Goal: Find specific page/section: Find specific page/section

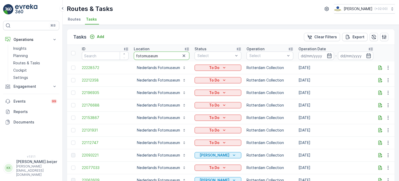
click at [145, 54] on input "fotomuseum" at bounding box center [162, 55] width 56 height 8
type input "bushuis"
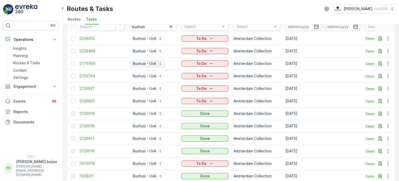
scroll to position [17, 0]
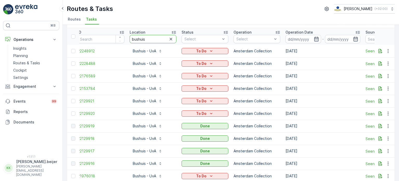
click at [137, 39] on input "bushuis" at bounding box center [153, 39] width 47 height 8
type input "vendel"
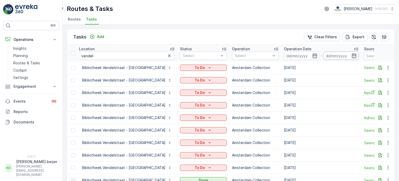
scroll to position [0, 55]
click at [353, 48] on icon at bounding box center [355, 48] width 5 height 5
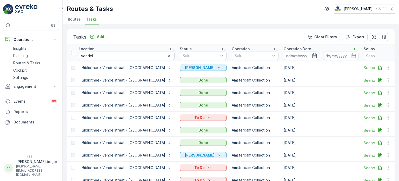
click at [353, 48] on icon at bounding box center [355, 48] width 5 height 5
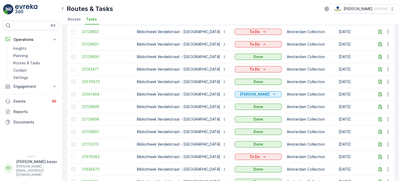
scroll to position [112, 0]
